Goal: Task Accomplishment & Management: Manage account settings

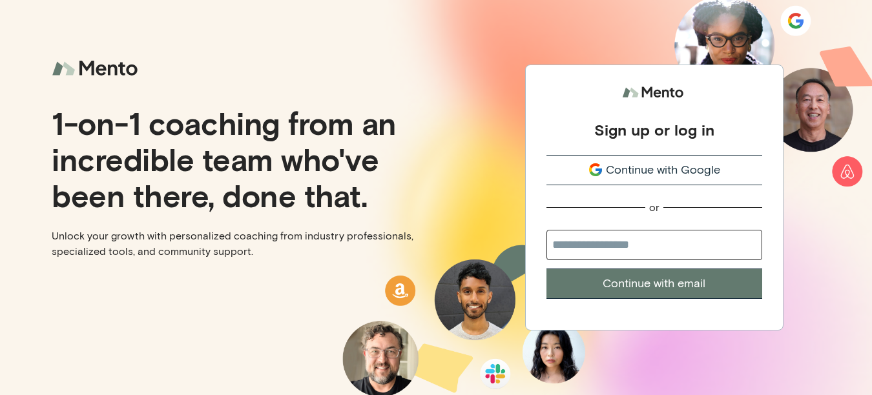
click at [647, 160] on button "Continue with Google" at bounding box center [654, 170] width 216 height 30
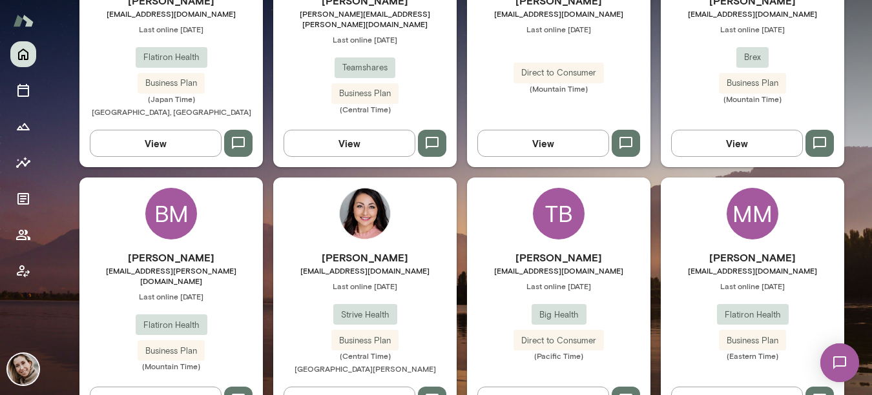
scroll to position [517, 0]
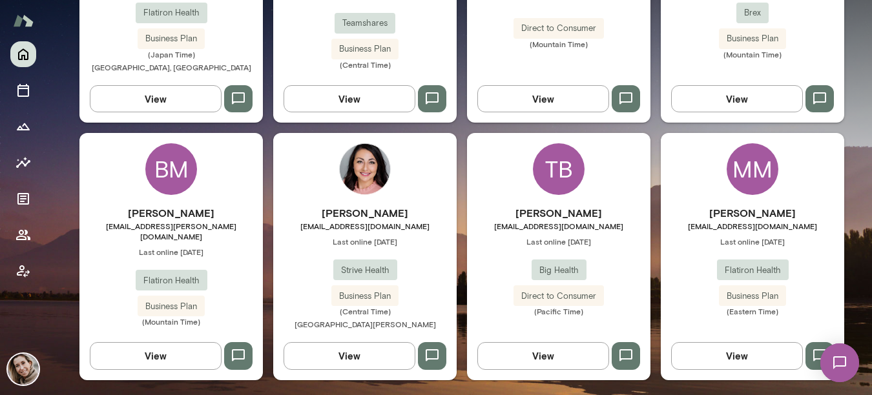
click at [850, 360] on img at bounding box center [839, 362] width 53 height 53
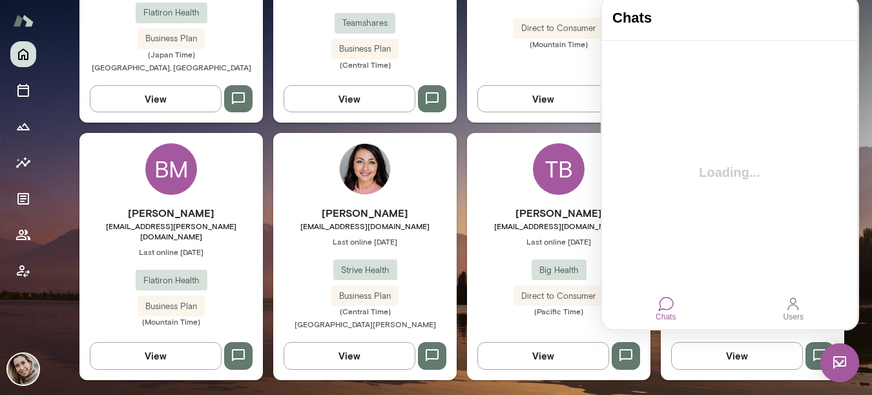
scroll to position [0, 0]
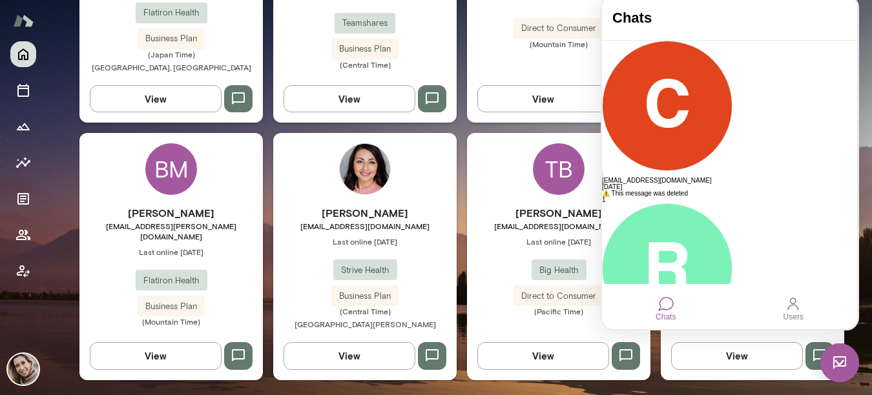
click at [381, 172] on img at bounding box center [365, 169] width 52 height 52
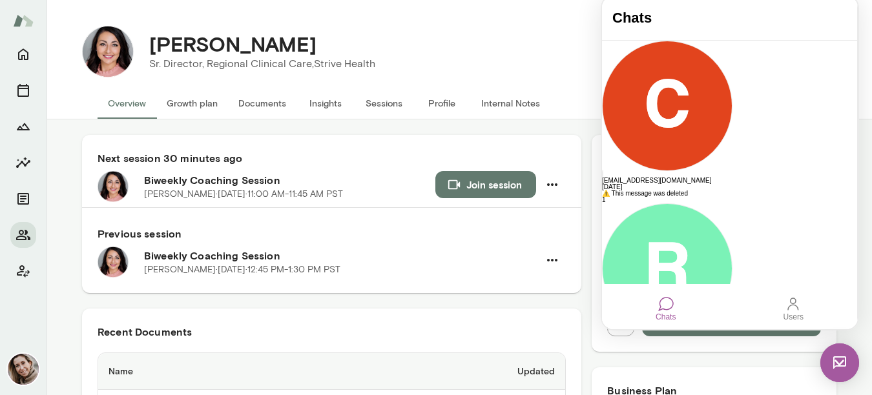
click at [200, 107] on button "Growth plan" at bounding box center [192, 103] width 72 height 31
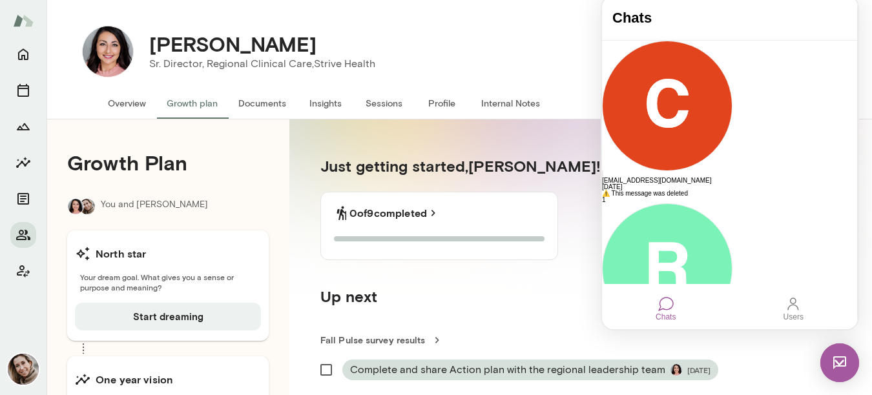
click at [840, 373] on img at bounding box center [839, 362] width 39 height 39
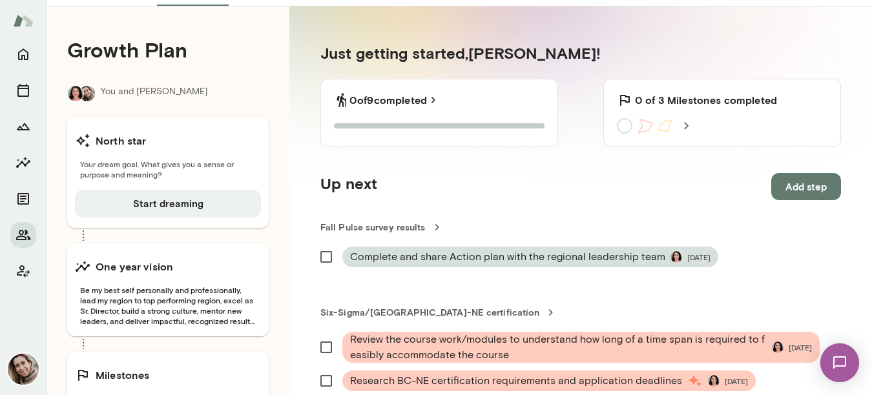
scroll to position [112, 0]
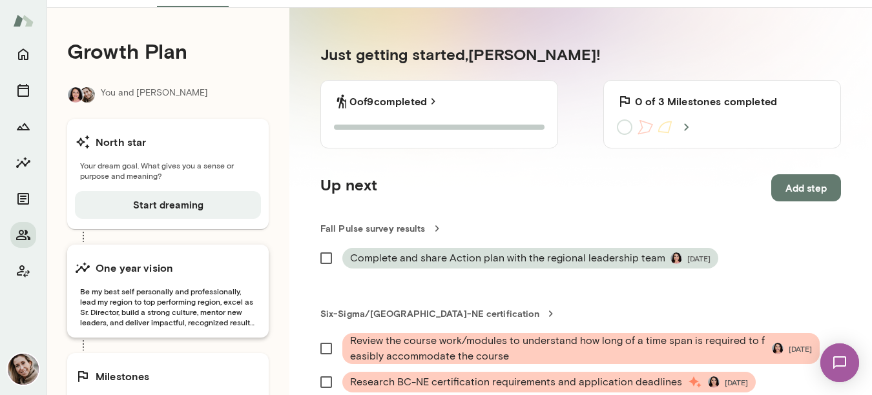
click at [226, 311] on span "Be my best self personally and professionally, lead my region to top performing…" at bounding box center [168, 306] width 186 height 41
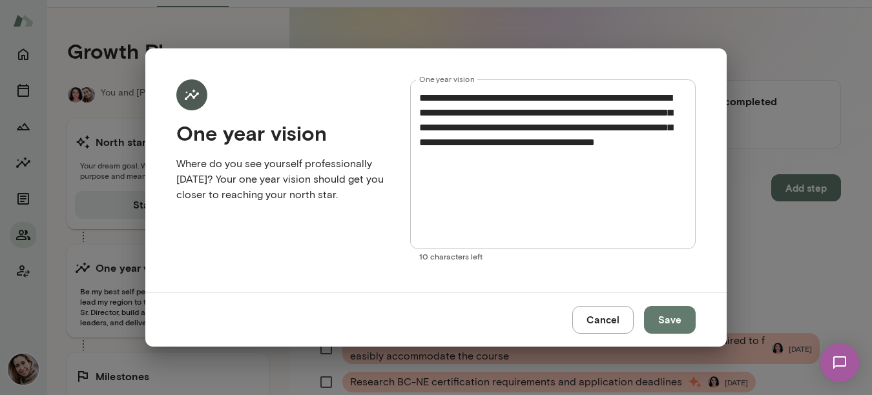
click at [753, 248] on div "**********" at bounding box center [436, 197] width 872 height 395
click at [610, 325] on button "Cancel" at bounding box center [602, 319] width 61 height 27
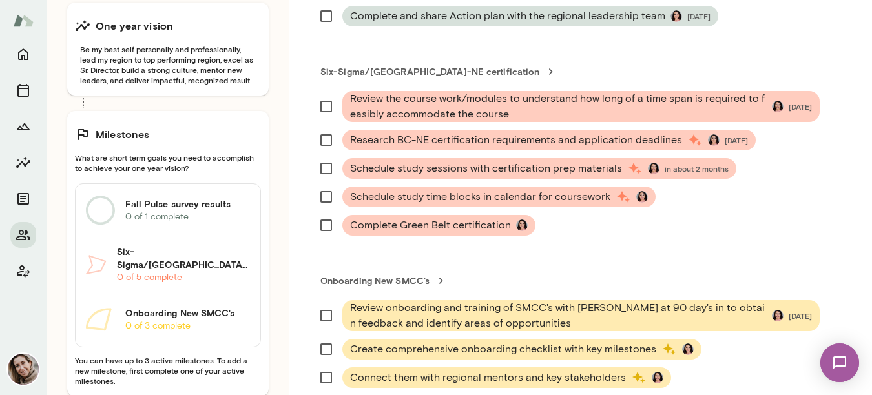
scroll to position [361, 0]
